Goal: Task Accomplishment & Management: Manage account settings

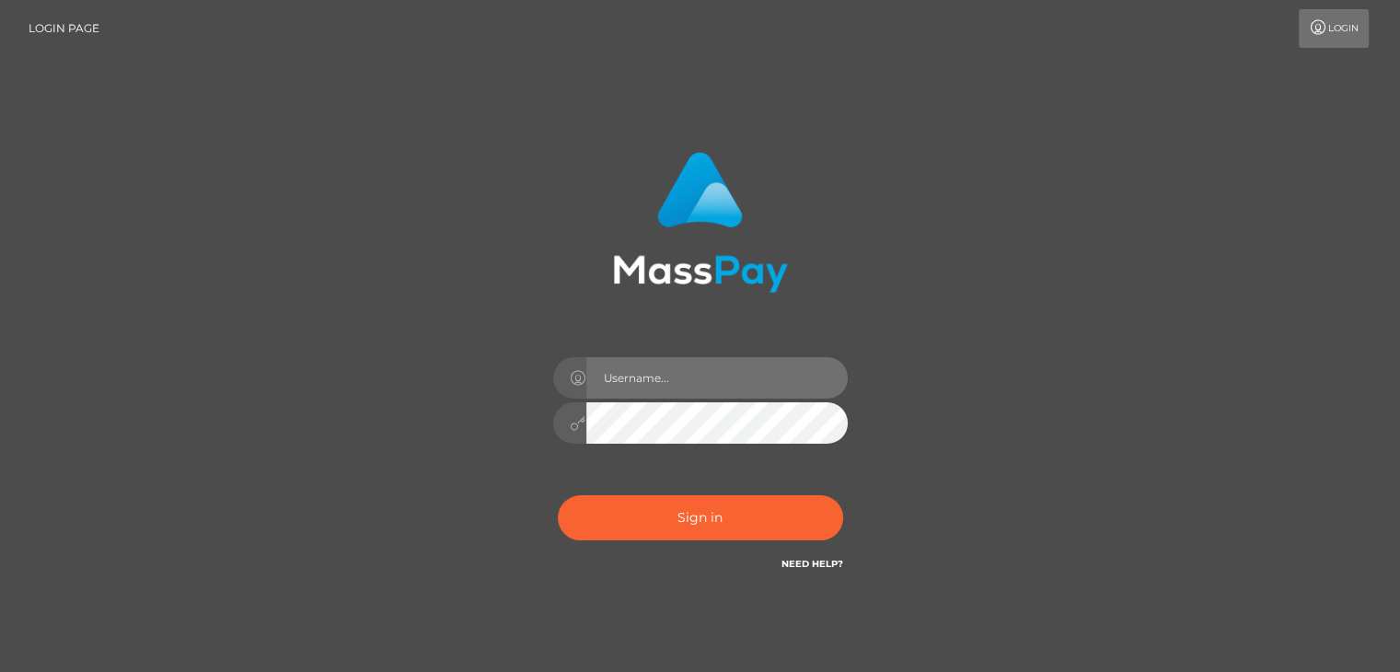
click at [678, 365] on input "text" at bounding box center [716, 377] width 261 height 41
type input "[EMAIL_ADDRESS][DOMAIN_NAME]"
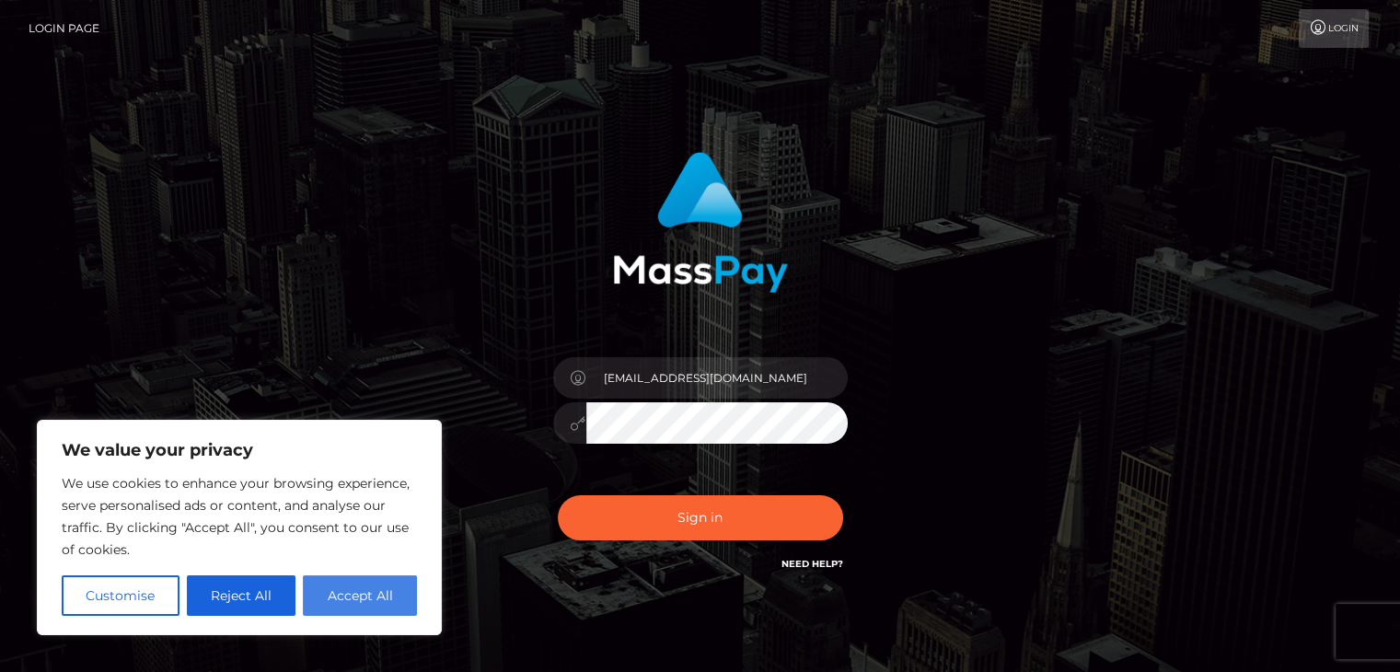
click at [389, 595] on button "Accept All" at bounding box center [360, 595] width 114 height 40
checkbox input "true"
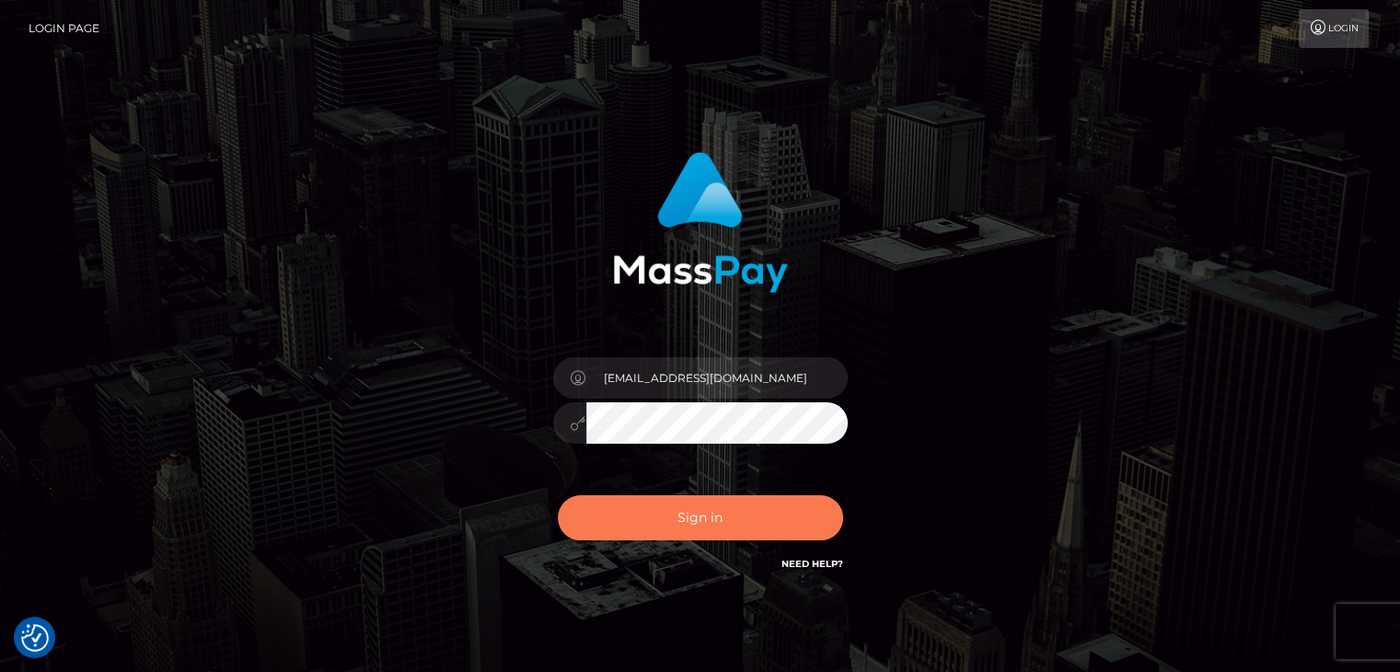
click at [737, 527] on button "Sign in" at bounding box center [700, 517] width 285 height 45
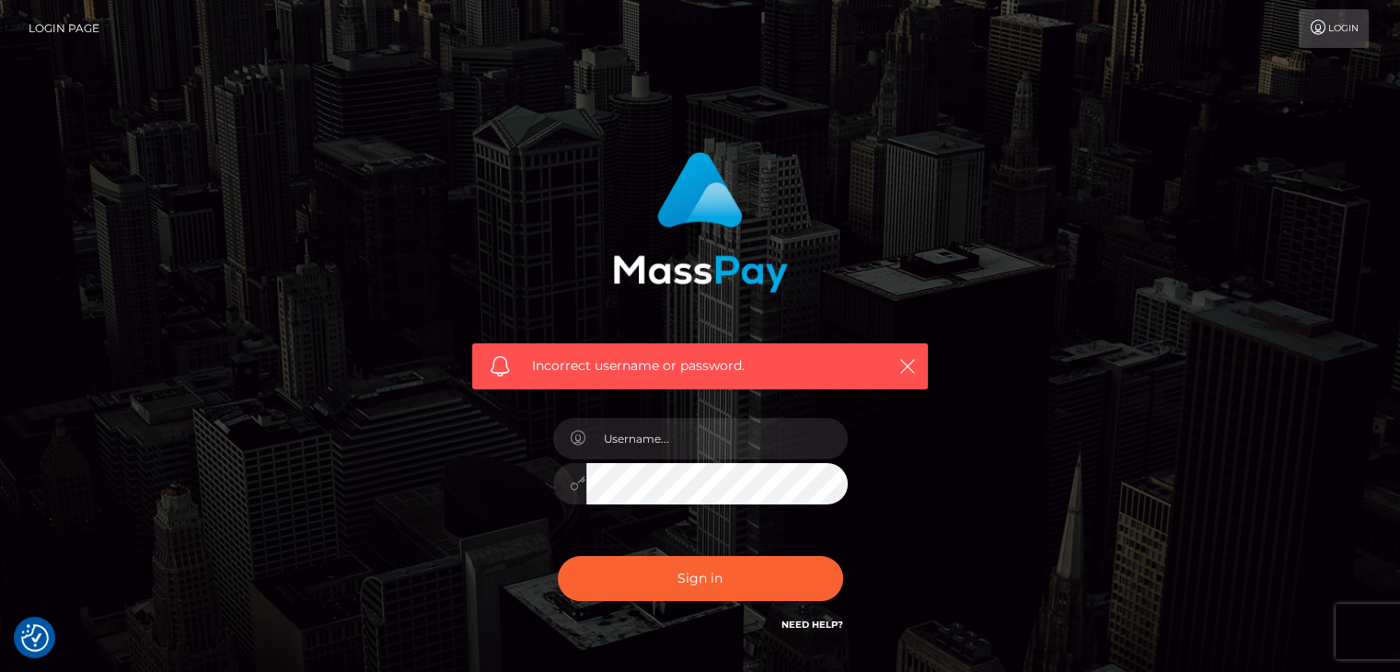
click at [1315, 30] on icon at bounding box center [1318, 27] width 19 height 15
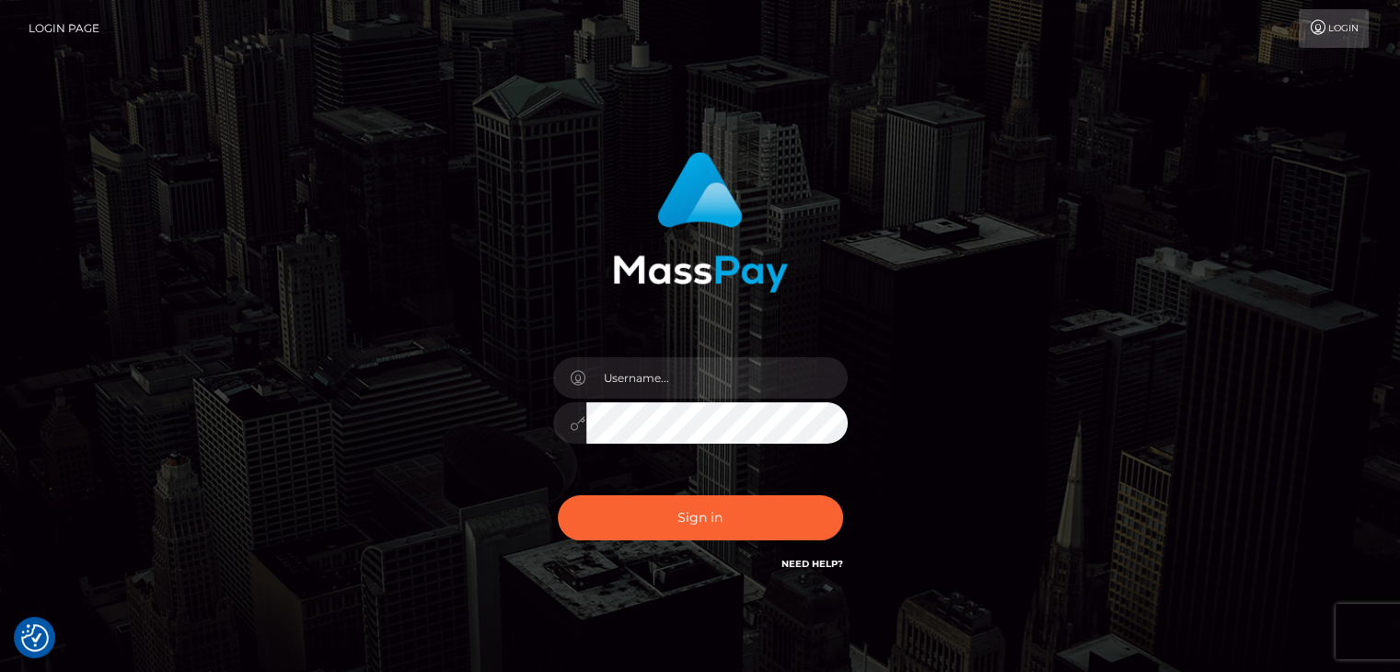
click at [1315, 30] on icon at bounding box center [1318, 27] width 19 height 15
